Goal: Navigation & Orientation: Find specific page/section

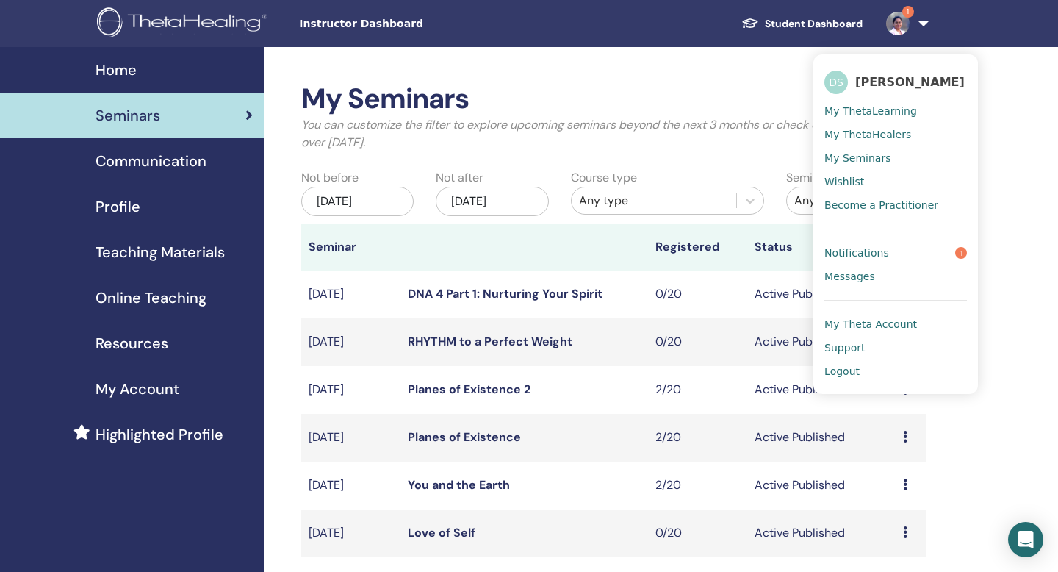
click at [116, 68] on span "Home" at bounding box center [116, 70] width 41 height 22
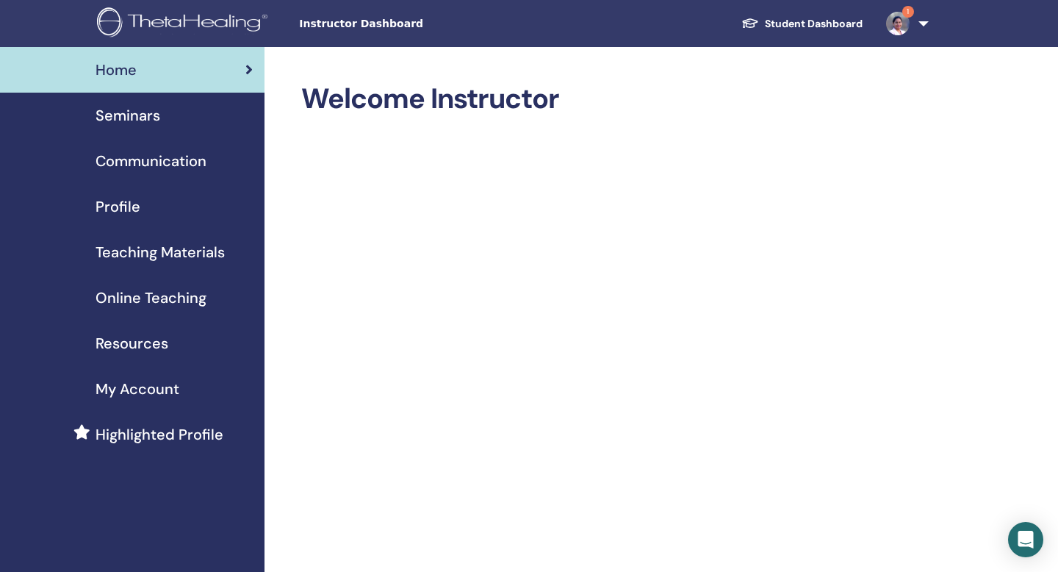
click at [135, 116] on span "Seminars" at bounding box center [128, 115] width 65 height 22
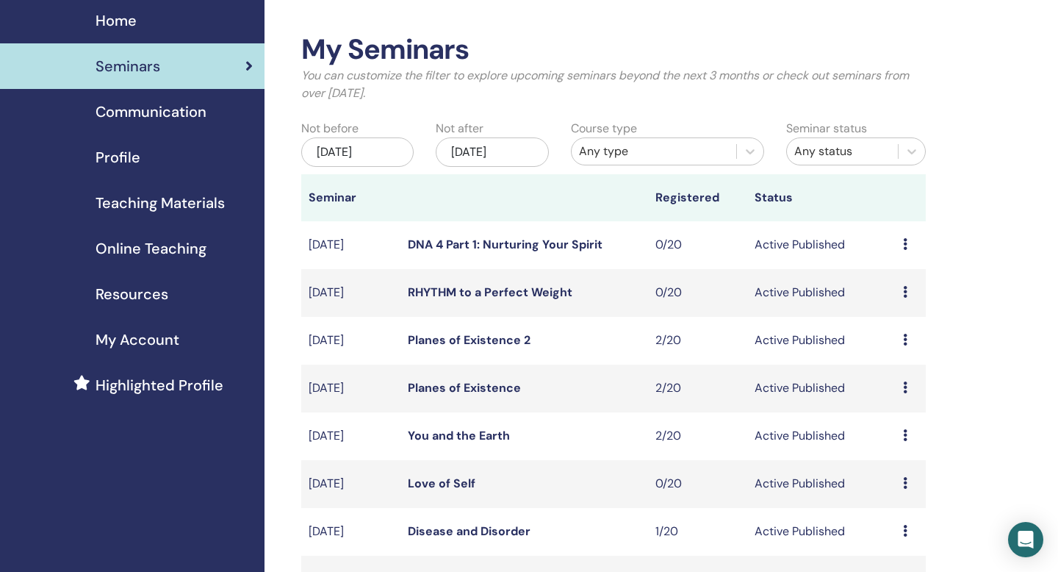
scroll to position [46, 0]
